Goal: Task Accomplishment & Management: Manage account settings

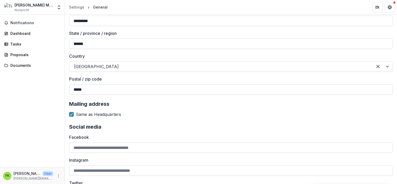
scroll to position [435, 0]
